Goal: Download file/media

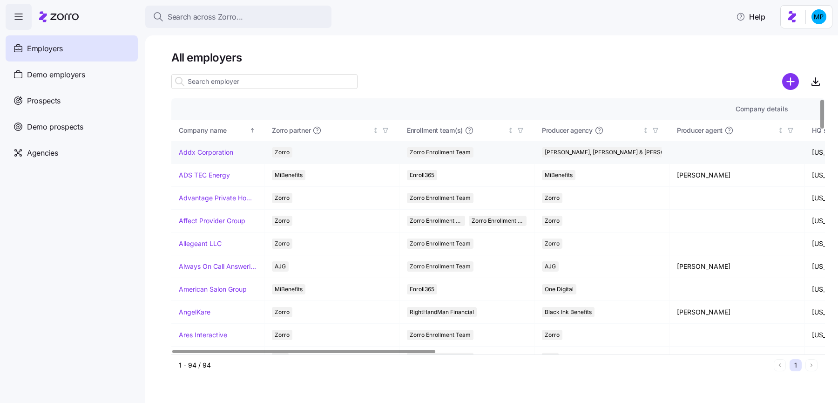
click at [213, 157] on td "Addx Corporation" at bounding box center [217, 152] width 93 height 23
click at [211, 152] on link "Addx Corporation" at bounding box center [206, 152] width 54 height 9
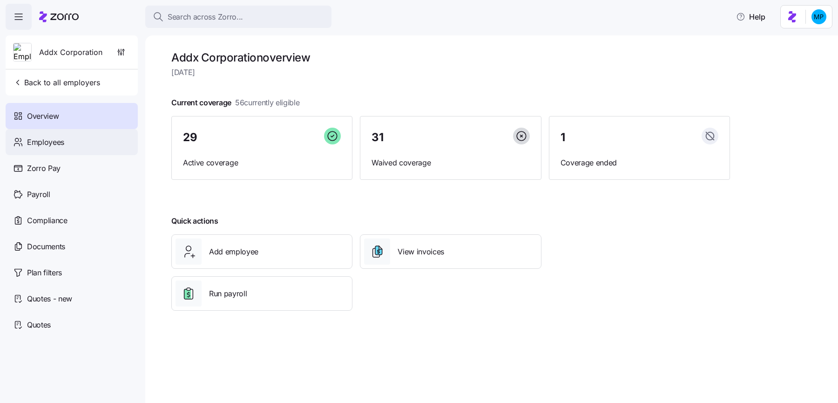
click at [102, 143] on div "Employees" at bounding box center [72, 142] width 132 height 26
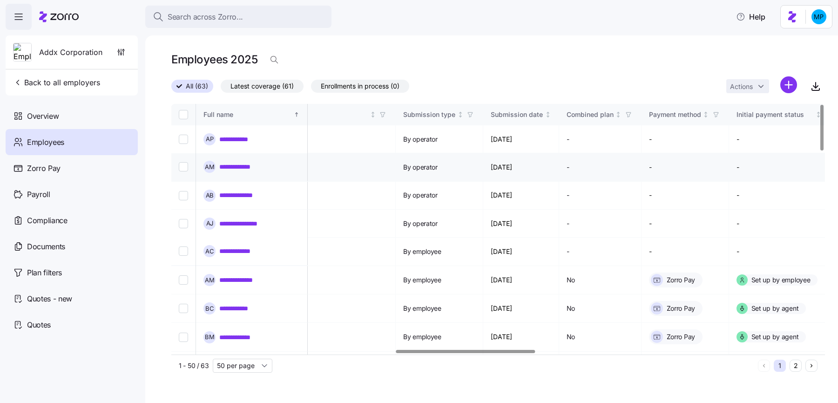
scroll to position [0, 1063]
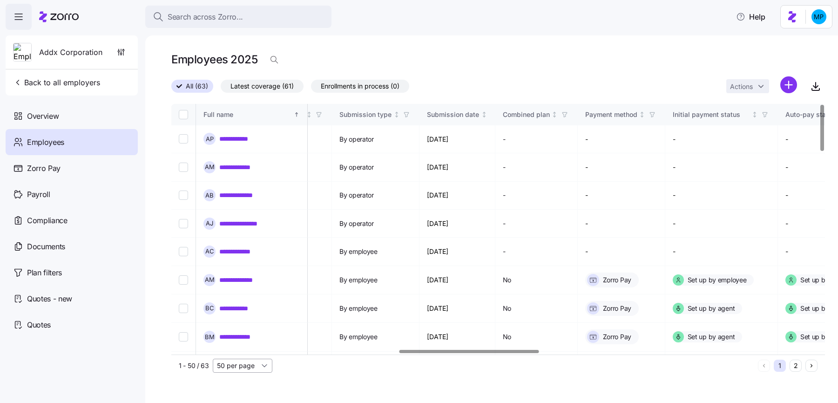
click at [261, 366] on input "50 per page" at bounding box center [243, 366] width 60 height 14
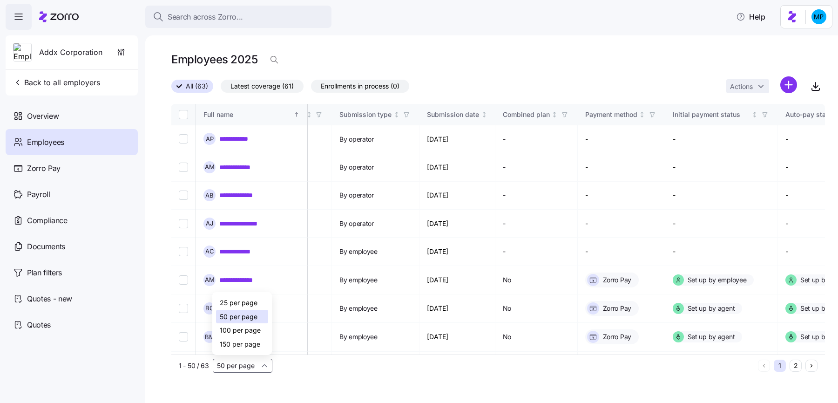
click at [256, 336] on div "100 per page" at bounding box center [242, 330] width 52 height 14
type input "100 per page"
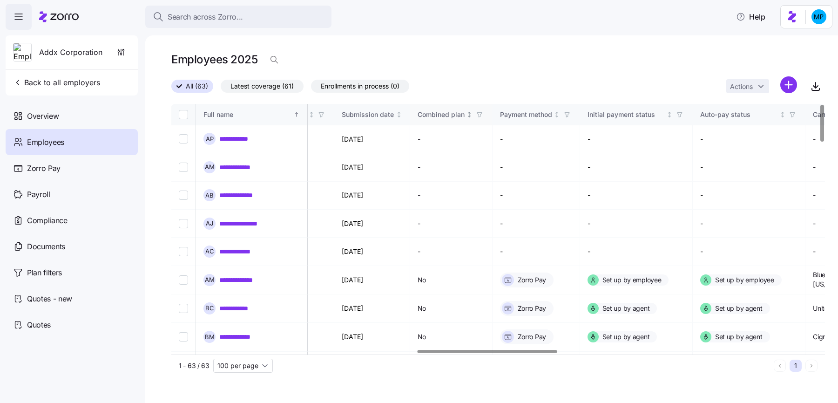
scroll to position [0, 1199]
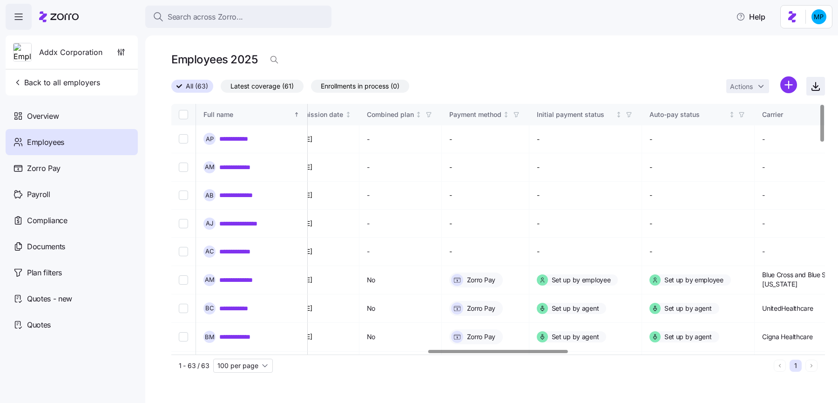
click at [820, 88] on icon "button" at bounding box center [815, 89] width 7 height 2
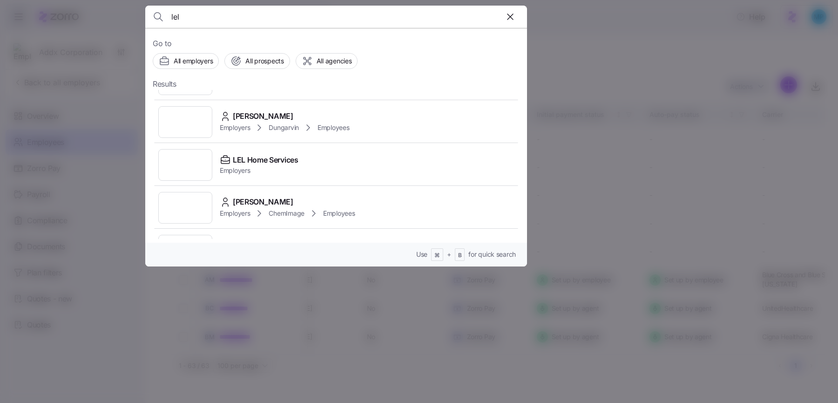
scroll to position [113, 0]
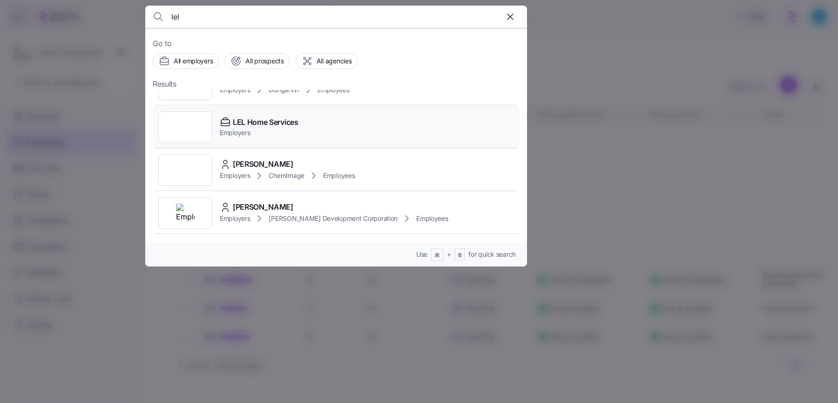
type input "lel"
click at [270, 132] on span "Employers" at bounding box center [259, 132] width 79 height 9
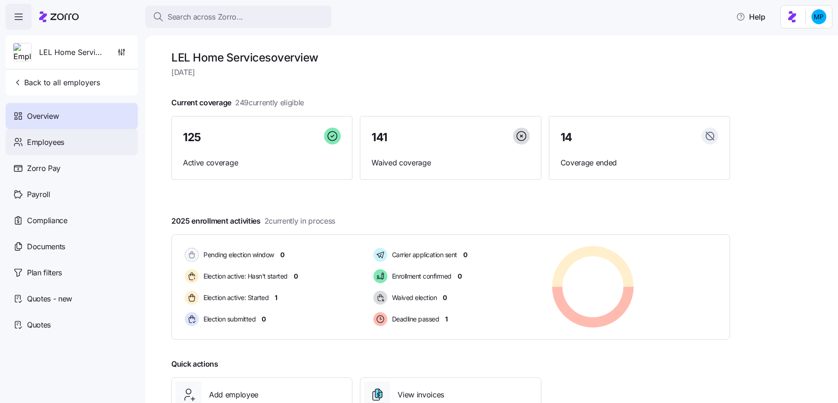
click at [116, 134] on div "Employees" at bounding box center [72, 142] width 132 height 26
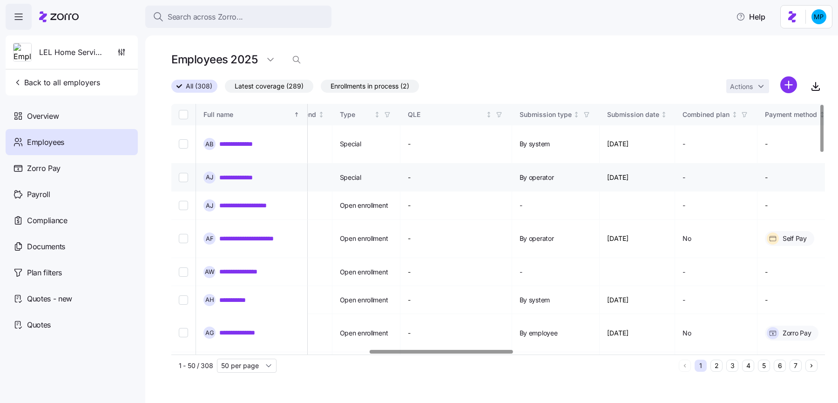
scroll to position [0, 950]
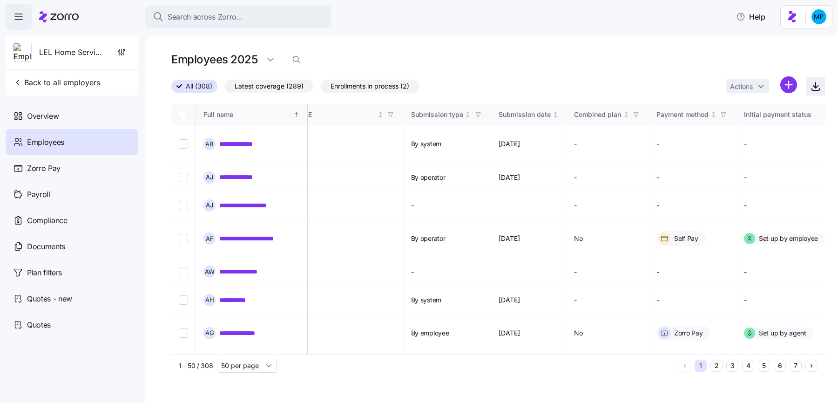
click at [816, 85] on icon "button" at bounding box center [816, 85] width 0 height 6
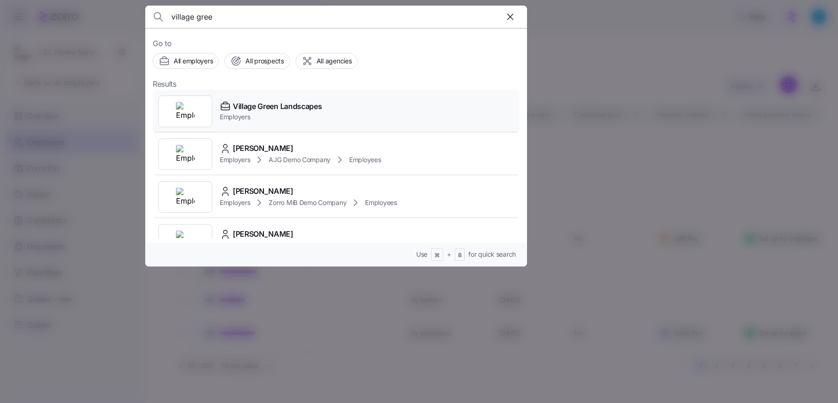
type input "village gree"
click at [323, 109] on div "Village Green Landscapes Employers" at bounding box center [336, 111] width 367 height 43
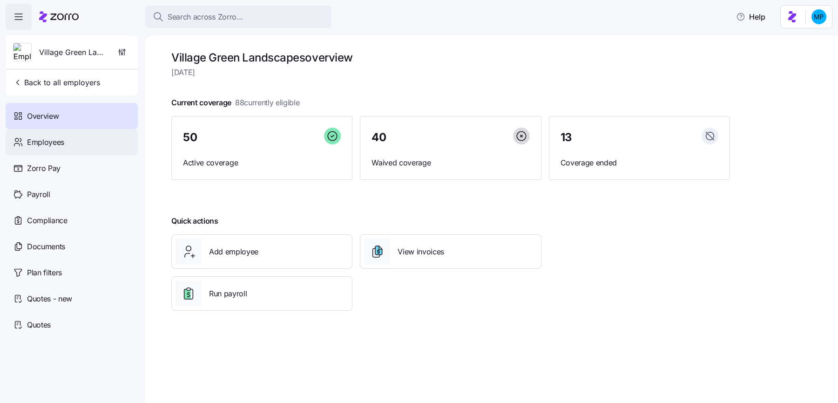
click at [68, 136] on div "Employees" at bounding box center [72, 142] width 132 height 26
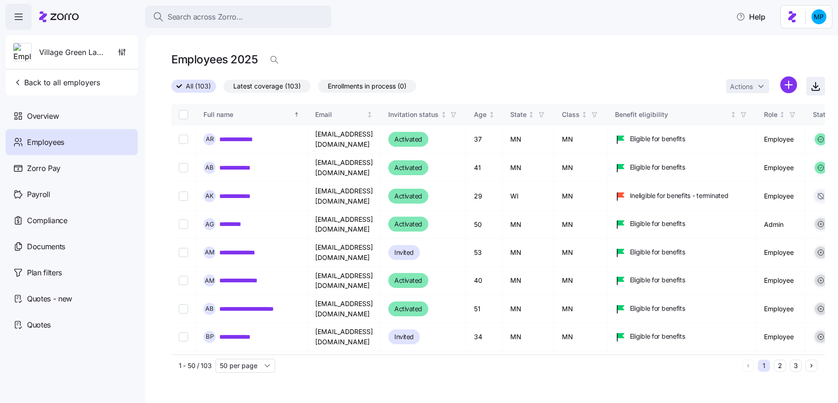
click at [815, 79] on span "button" at bounding box center [816, 86] width 18 height 18
